Goal: Transaction & Acquisition: Subscribe to service/newsletter

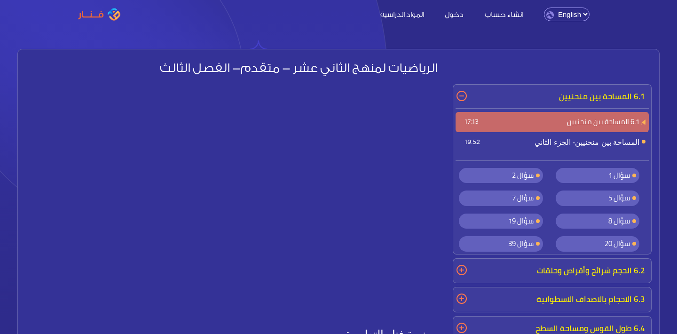
click at [608, 175] on span "سؤال 1" at bounding box center [619, 175] width 22 height 14
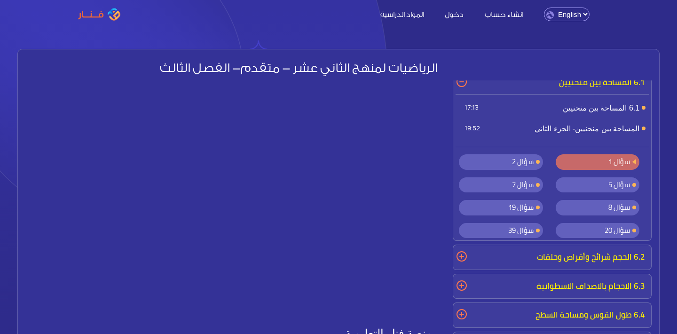
scroll to position [17, 0]
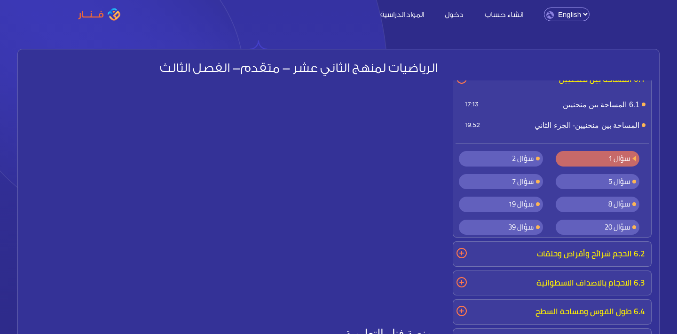
click at [516, 163] on span "سؤال 2" at bounding box center [523, 158] width 22 height 14
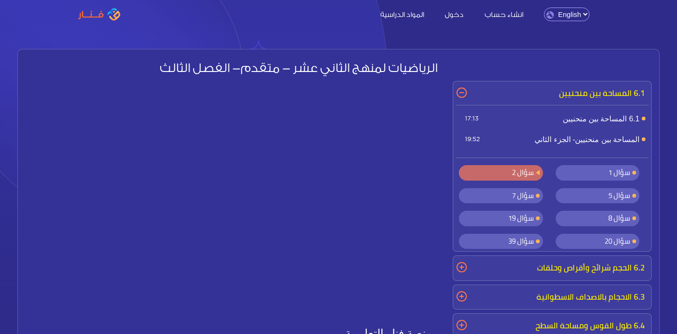
scroll to position [2, 0]
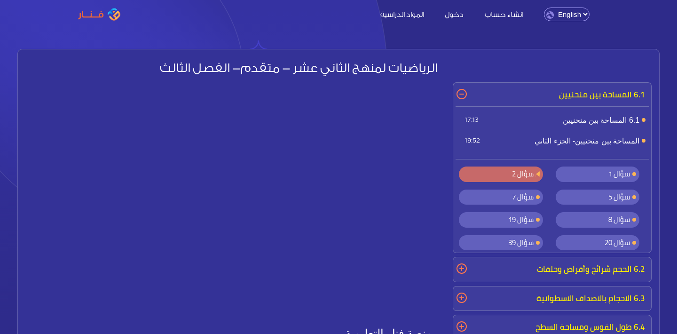
click at [599, 120] on span "6.1 المساحة بين منحنيين 17:13" at bounding box center [551, 120] width 193 height 21
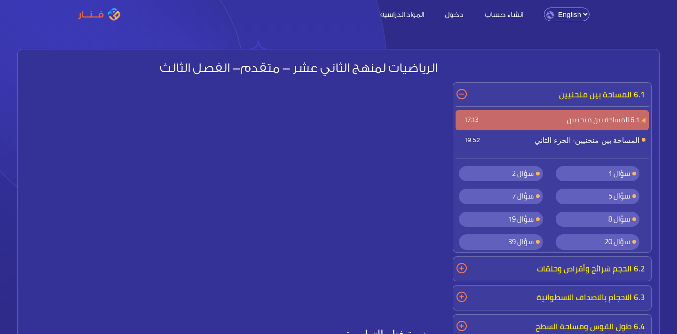
click at [600, 139] on span "المساحة بين منحنيين- الجزء الثاني 19:52" at bounding box center [551, 140] width 193 height 21
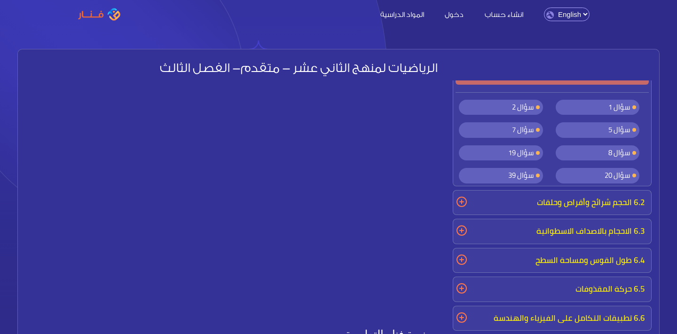
scroll to position [72, 0]
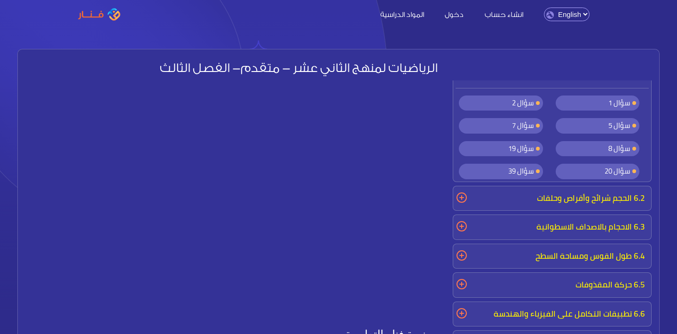
click at [462, 196] on p "6.2 الحجم شرائح وأقراص وحلقات" at bounding box center [551, 198] width 193 height 20
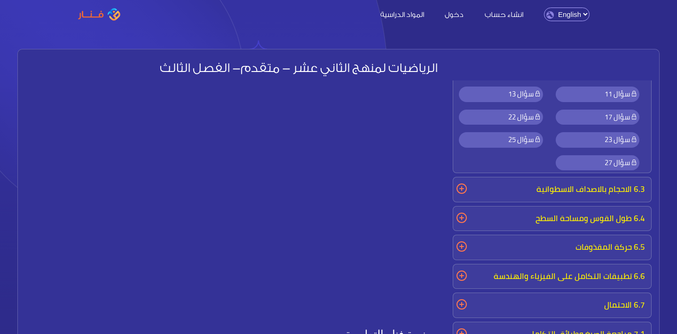
scroll to position [343, 0]
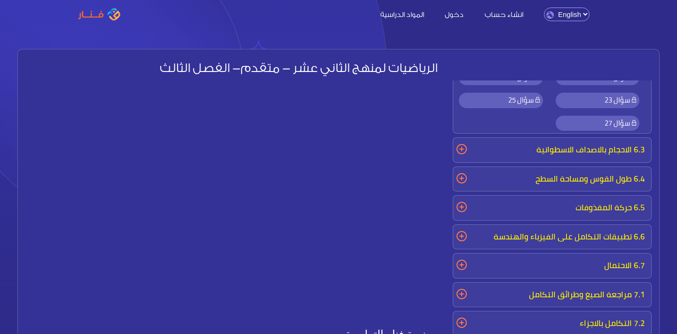
click at [460, 148] on p "6.3 الاحجام بالاصداف الاسطوانية" at bounding box center [551, 150] width 193 height 20
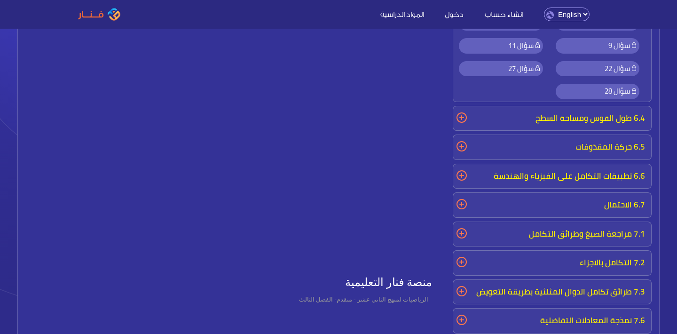
scroll to position [55, 0]
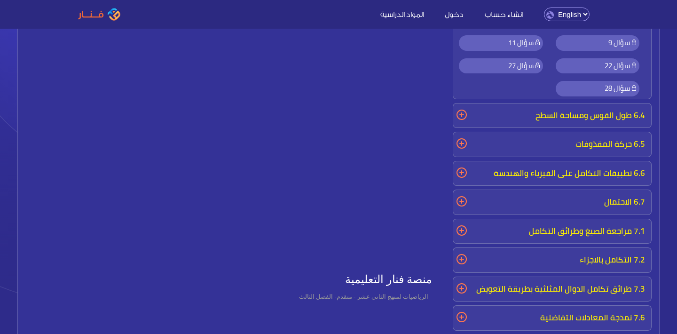
click at [461, 109] on p "6.4 طول القوس ومساحة السطح" at bounding box center [551, 116] width 193 height 20
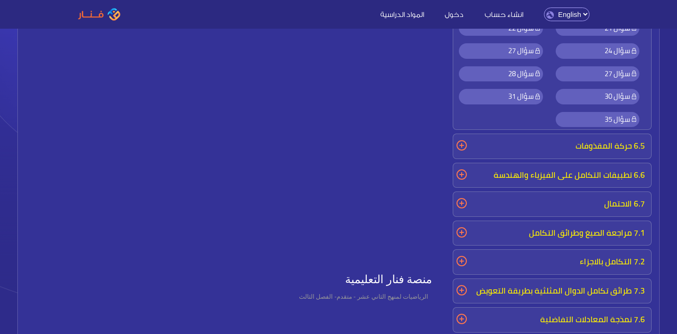
scroll to position [759, 0]
click at [462, 141] on p "6.5 حركة المقذوفات" at bounding box center [551, 147] width 193 height 20
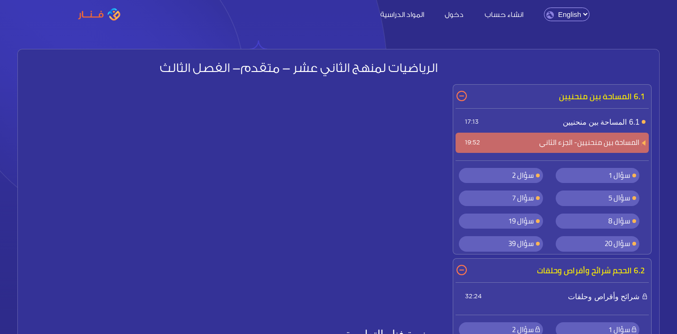
scroll to position [0, 0]
click at [92, 16] on img at bounding box center [99, 14] width 42 height 13
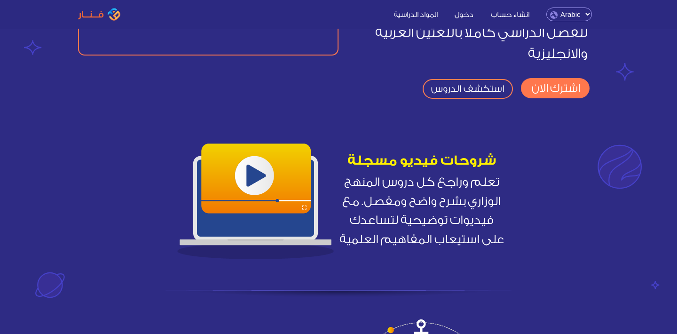
scroll to position [168, 0]
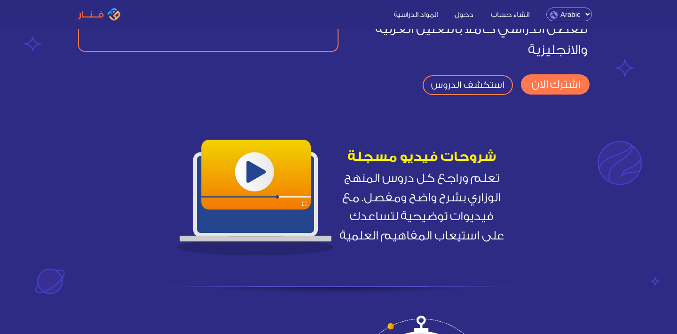
click at [458, 190] on span "تعلم وراجع كل دروس المنهج الوزاري بشرح واضح ومفصل. مع فيديوات توضيحية لتساعدك ع…" at bounding box center [421, 207] width 166 height 76
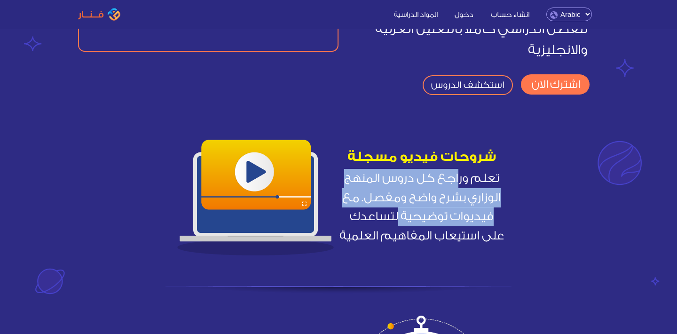
drag, startPoint x: 458, startPoint y: 179, endPoint x: 376, endPoint y: 220, distance: 90.8
click at [376, 220] on span "تعلم وراجع كل دروس المنهج الوزاري بشرح واضح ومفصل. مع فيديوات توضيحية لتساعدك ع…" at bounding box center [421, 207] width 166 height 76
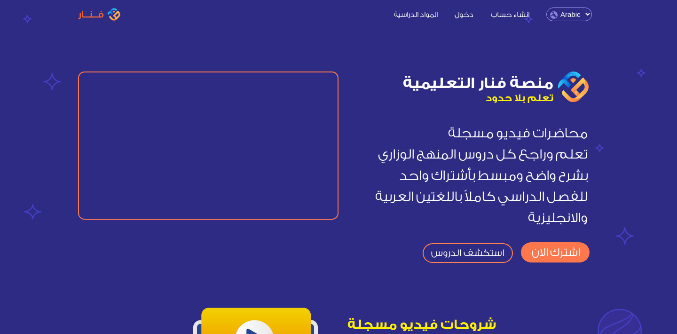
scroll to position [0, 0]
click at [482, 246] on link "استكشف الدروس" at bounding box center [467, 253] width 90 height 20
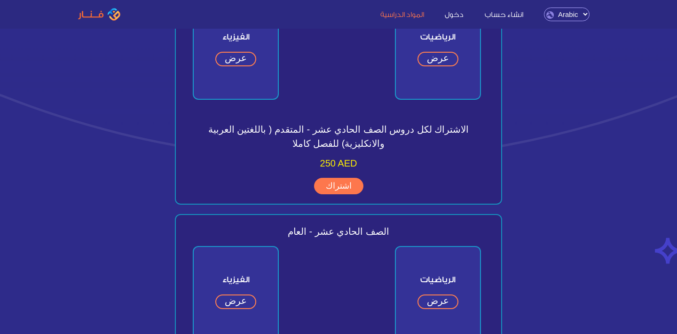
scroll to position [1015, 0]
click at [334, 186] on link "اشتراك" at bounding box center [338, 184] width 49 height 17
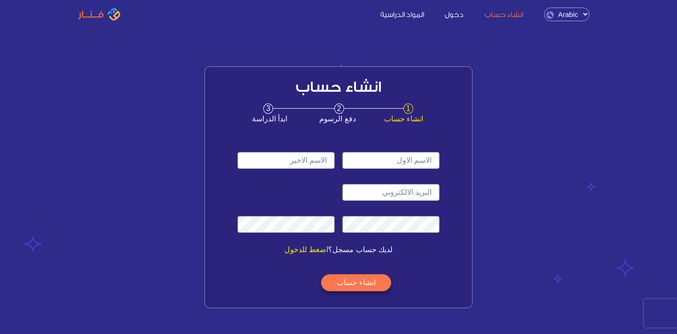
click at [341, 112] on span "2" at bounding box center [339, 108] width 10 height 10
click at [268, 107] on span "3" at bounding box center [268, 108] width 10 height 10
click at [418, 13] on link "المواد الدراسية" at bounding box center [402, 14] width 62 height 10
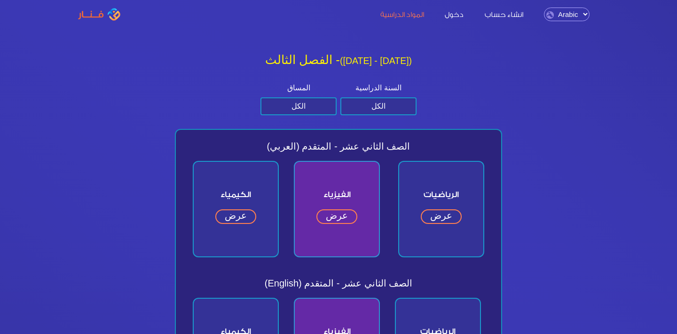
click at [461, 18] on div "انشاء حساب دخول المواد الدراسية English Arabic" at bounding box center [365, 15] width 467 height 14
click at [463, 16] on link "دخول" at bounding box center [454, 14] width 38 height 10
click at [86, 15] on img at bounding box center [99, 14] width 42 height 13
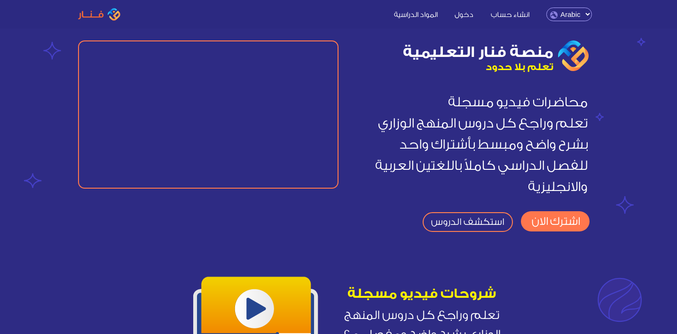
scroll to position [31, 0]
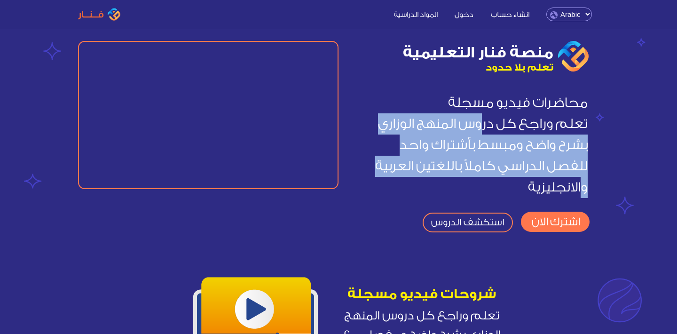
drag, startPoint x: 488, startPoint y: 128, endPoint x: 479, endPoint y: 177, distance: 49.8
click at [479, 177] on span "محاضرات فيديو مسجلة تعلم وراجع كل دروس المنهج الوزاري بشرح واضح ومبسط بأشتراك و…" at bounding box center [472, 145] width 245 height 121
click at [545, 215] on link "اشترك الان" at bounding box center [555, 221] width 69 height 20
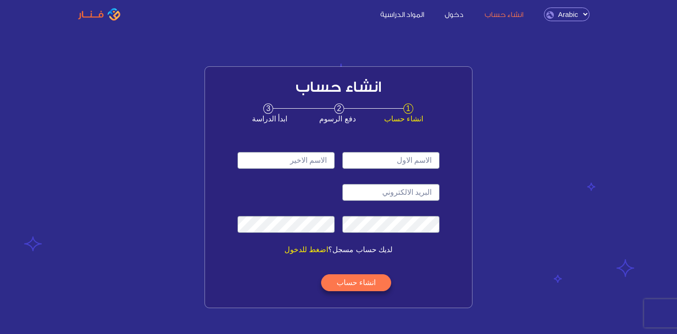
click at [390, 159] on input "text" at bounding box center [390, 160] width 97 height 17
type input "سالم"
type input "مأمون"
type input "«"
click at [373, 190] on input "email" at bounding box center [390, 192] width 97 height 17
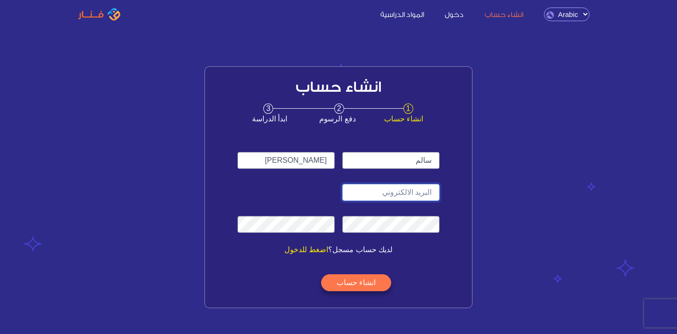
paste input "vigoxe5929@obirah.com"
type input "vigoxe5929@obirah.com"
click at [342, 286] on button "انشاء حساب" at bounding box center [356, 282] width 70 height 17
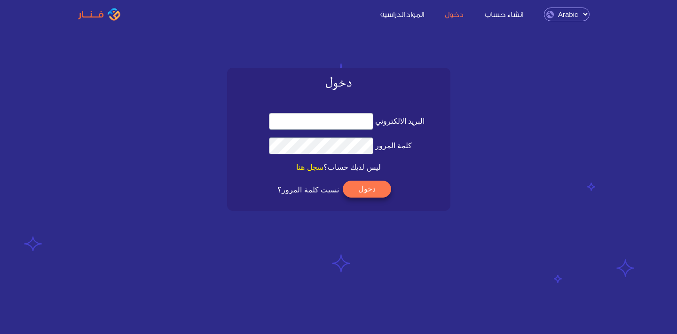
click at [330, 107] on div "البريد الالكتروني كلمة المرور ليس لديك حساب؟ سجل هنا" at bounding box center [338, 157] width 223 height 105
click at [330, 119] on input "البريد الالكتروني" at bounding box center [321, 121] width 104 height 17
paste input "vigoxe5929@obirah.com"
type input "vigoxe5929@obirah.com"
click at [367, 187] on button "دخول" at bounding box center [366, 188] width 48 height 17
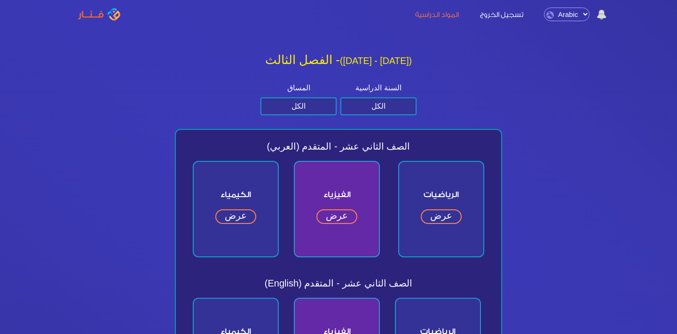
click at [446, 213] on link "عرض" at bounding box center [440, 216] width 41 height 15
